Goal: Task Accomplishment & Management: Use online tool/utility

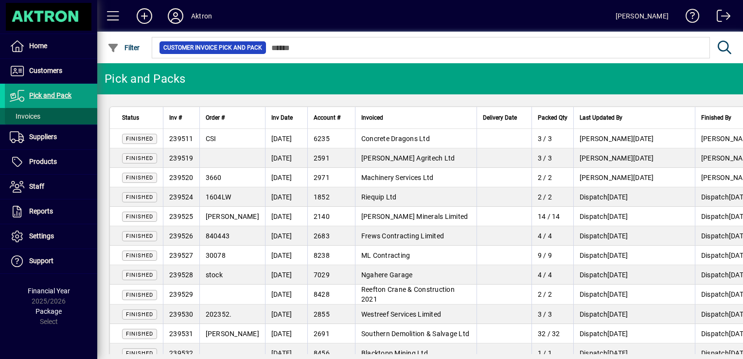
click at [58, 119] on span at bounding box center [51, 116] width 92 height 23
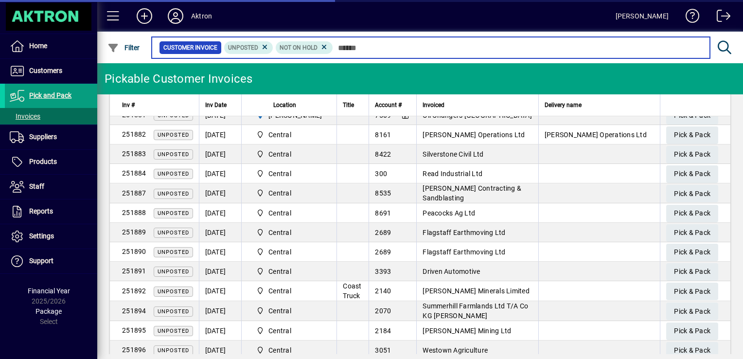
scroll to position [86, 0]
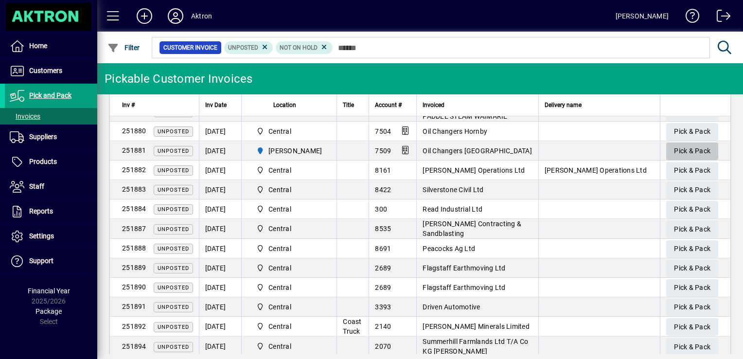
click at [697, 156] on span "Pick & Pack" at bounding box center [692, 151] width 36 height 16
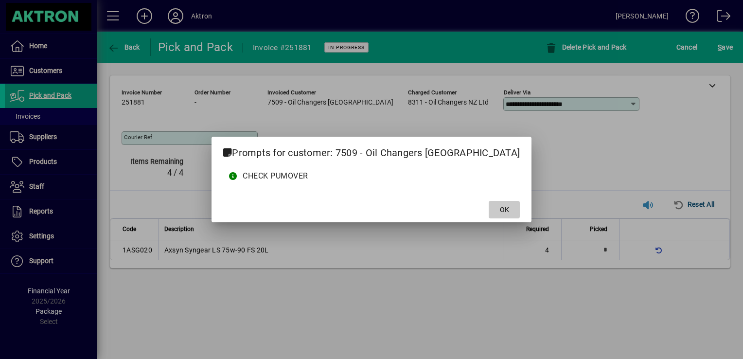
click at [500, 208] on span "OK" at bounding box center [504, 210] width 9 height 10
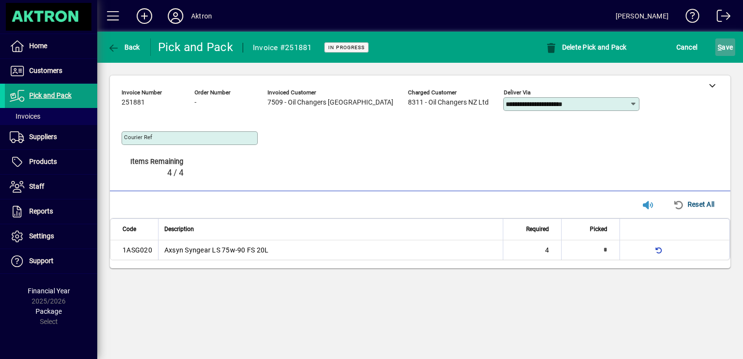
click at [723, 47] on span "S ave" at bounding box center [725, 47] width 15 height 16
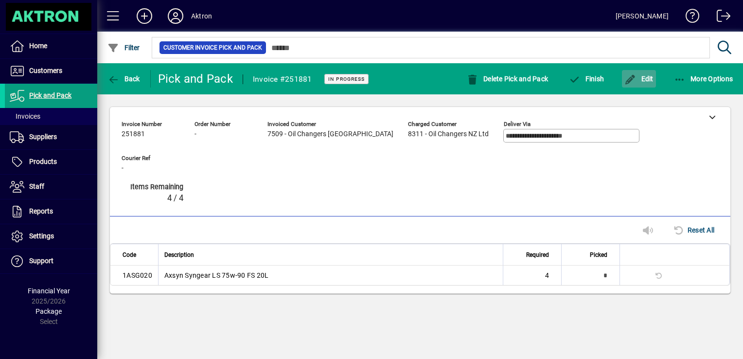
click at [646, 83] on span "Edit" at bounding box center [638, 79] width 29 height 8
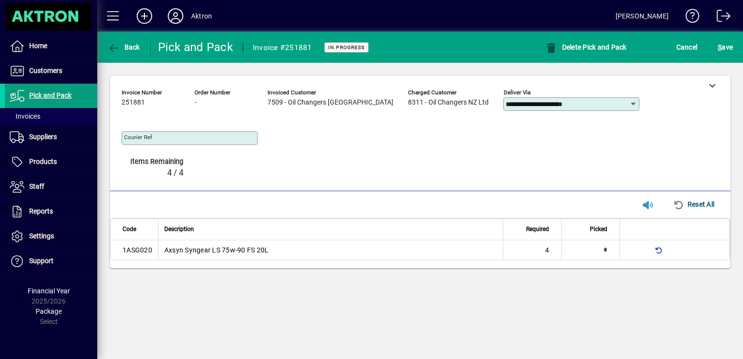
click at [144, 251] on td "1ASG020" at bounding box center [134, 249] width 48 height 19
copy td "1ASG020"
click at [42, 161] on span "Products" at bounding box center [43, 162] width 28 height 8
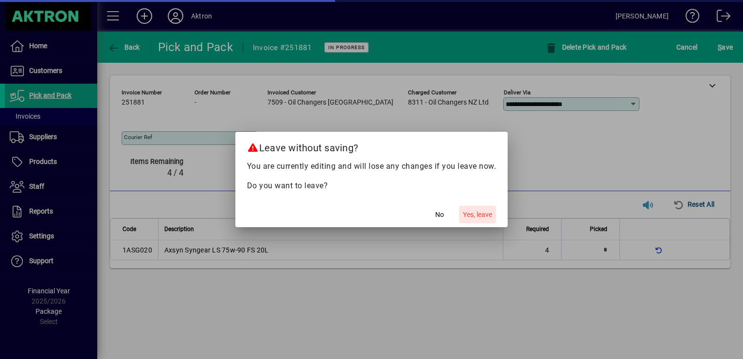
click at [474, 218] on span "Yes, leave" at bounding box center [477, 215] width 29 height 10
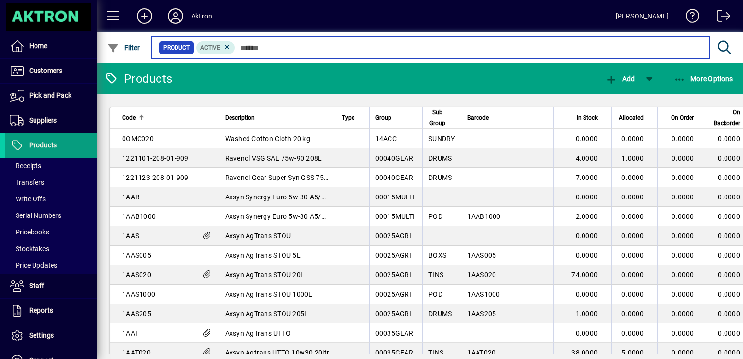
paste input "*******"
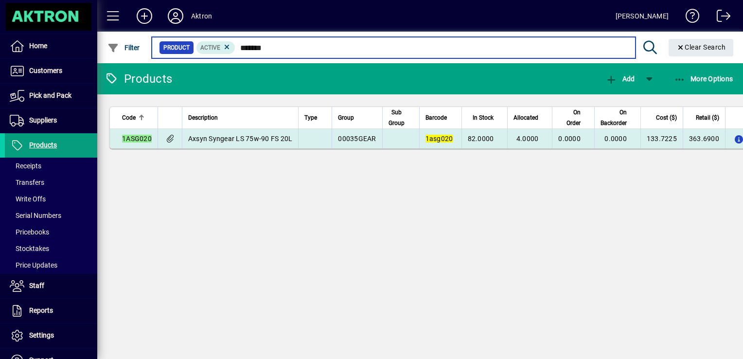
type input "*******"
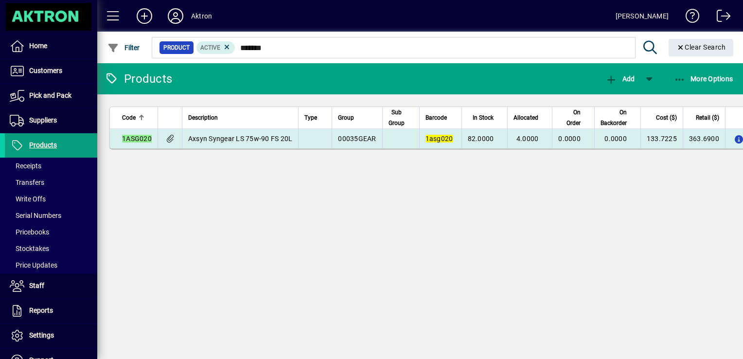
click at [440, 138] on em "1asg020" at bounding box center [439, 139] width 28 height 8
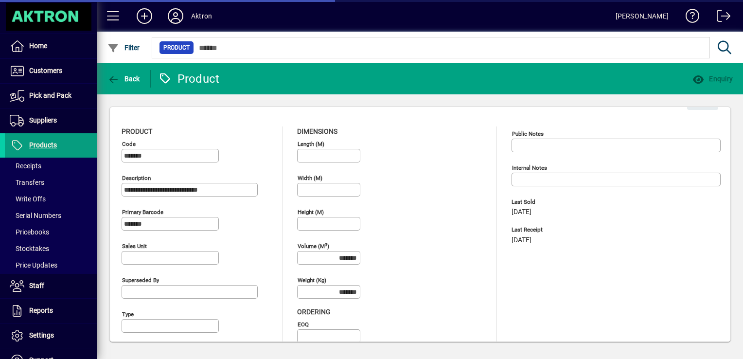
type input "****"
type input "**********"
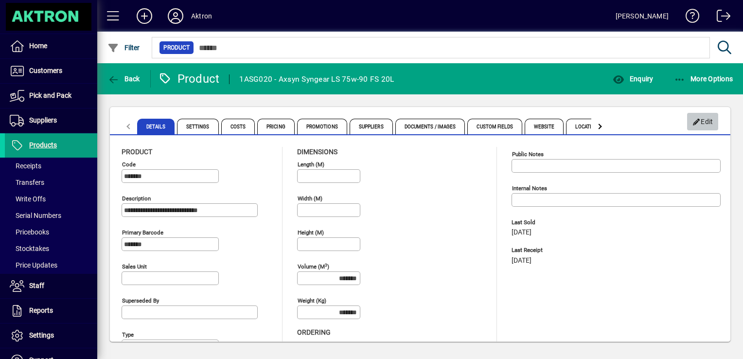
click at [699, 122] on icon "button" at bounding box center [696, 122] width 9 height 7
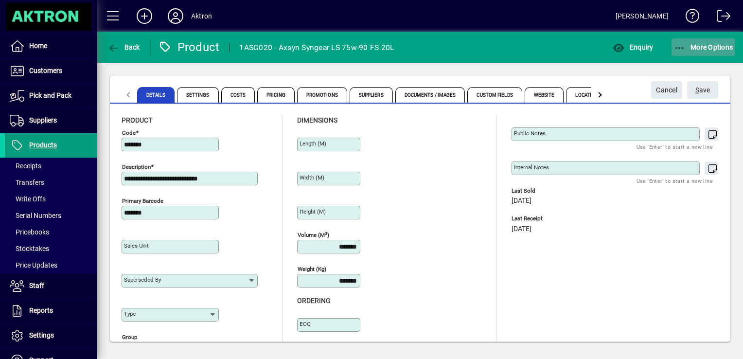
click at [677, 52] on icon "button" at bounding box center [680, 48] width 12 height 10
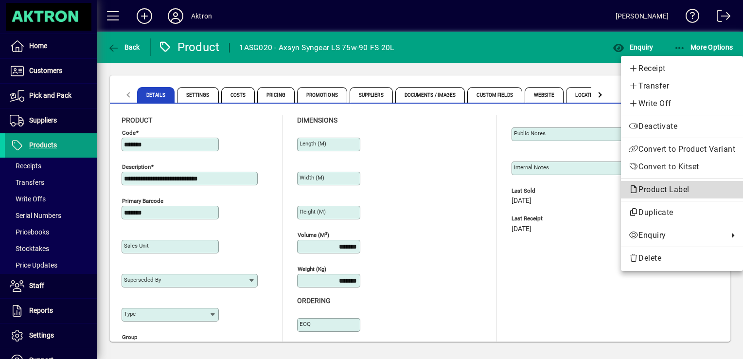
click at [650, 194] on span "Product Label" at bounding box center [682, 190] width 106 height 12
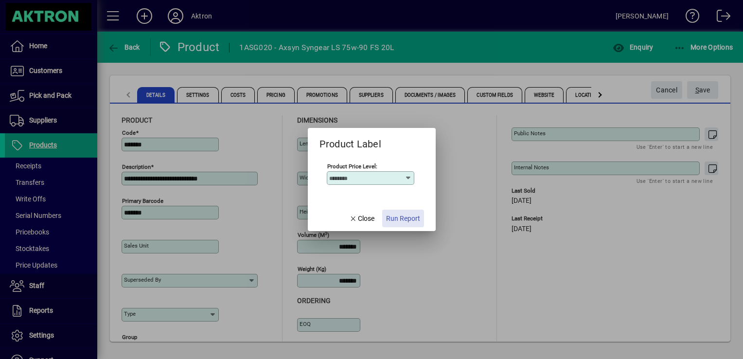
click at [405, 218] on span "Run Report" at bounding box center [403, 218] width 34 height 10
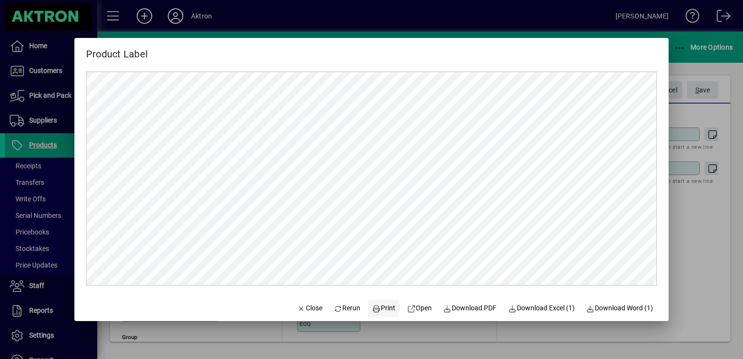
click at [373, 307] on span "Print" at bounding box center [383, 308] width 23 height 10
click at [306, 308] on span "Close" at bounding box center [309, 308] width 25 height 10
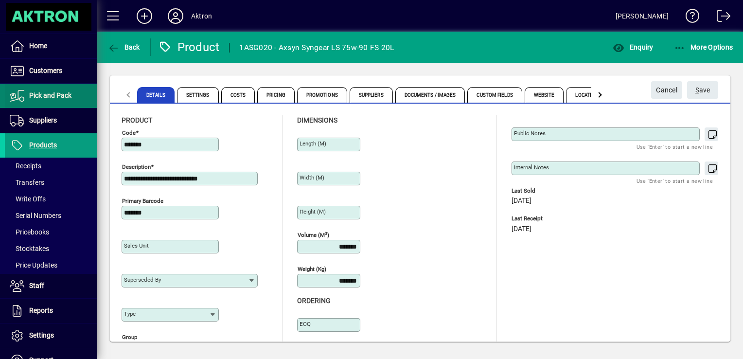
click at [57, 88] on span at bounding box center [51, 95] width 92 height 23
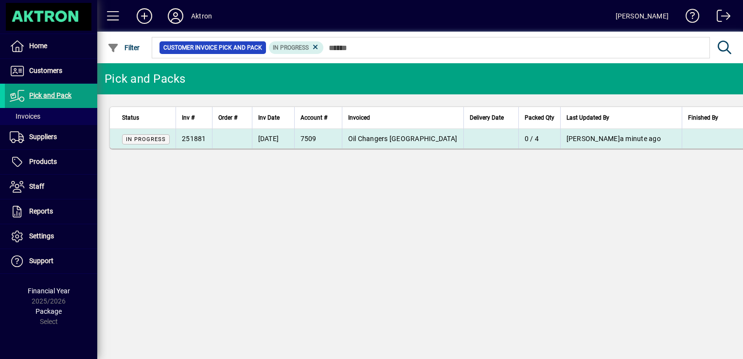
click at [264, 137] on td "[DATE]" at bounding box center [273, 138] width 42 height 19
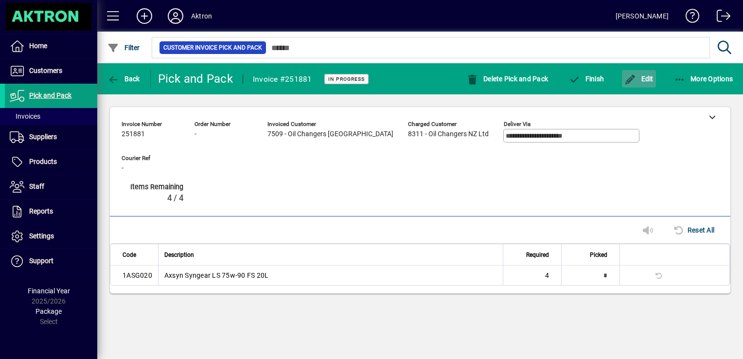
click at [647, 79] on span "Edit" at bounding box center [638, 79] width 29 height 8
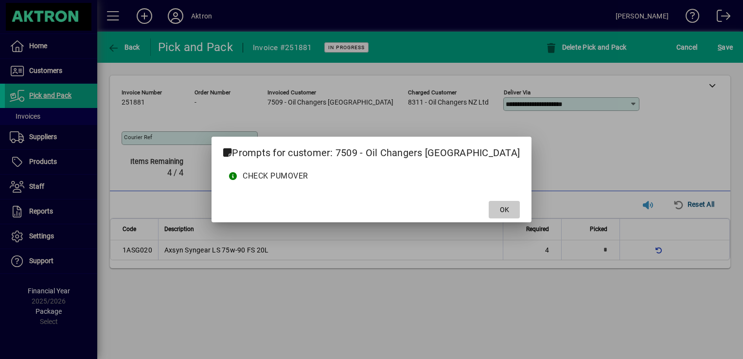
click at [505, 209] on span at bounding box center [504, 209] width 31 height 23
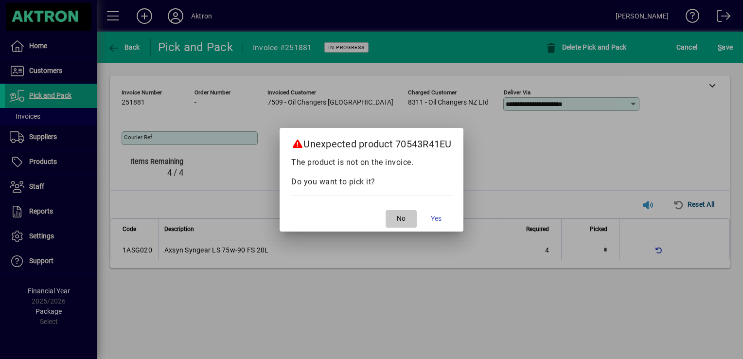
click at [395, 211] on span "button" at bounding box center [401, 218] width 31 height 23
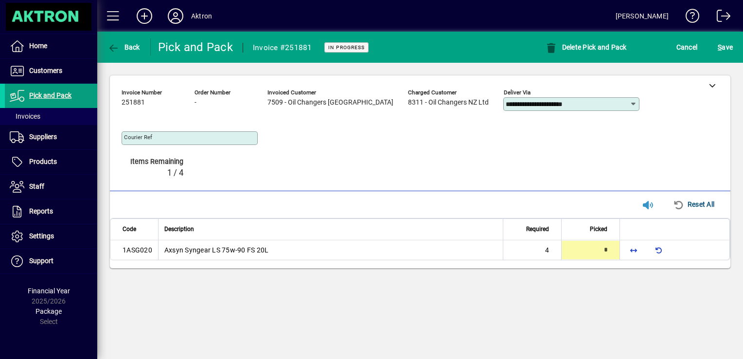
type input "*"
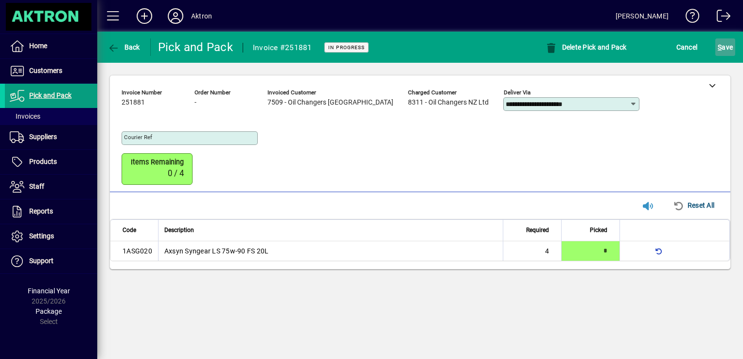
click at [726, 51] on span "S ave" at bounding box center [725, 47] width 15 height 16
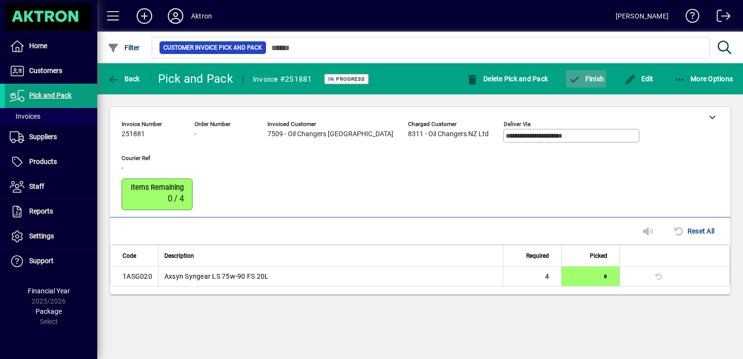
click at [590, 83] on span "button" at bounding box center [586, 78] width 40 height 23
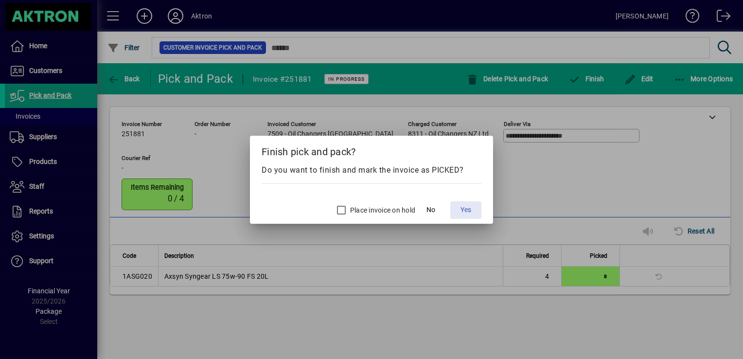
click at [467, 208] on span "Yes" at bounding box center [465, 210] width 11 height 10
